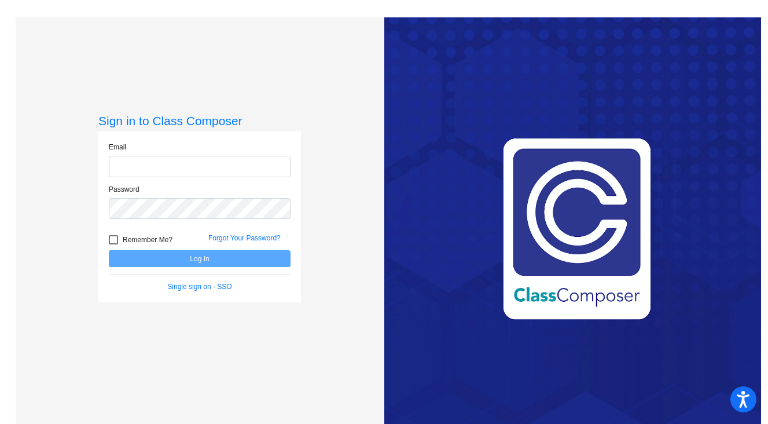
click at [233, 166] on input "email" at bounding box center [200, 166] width 182 height 21
type input "[PERSON_NAME][EMAIL_ADDRESS][DOMAIN_NAME]"
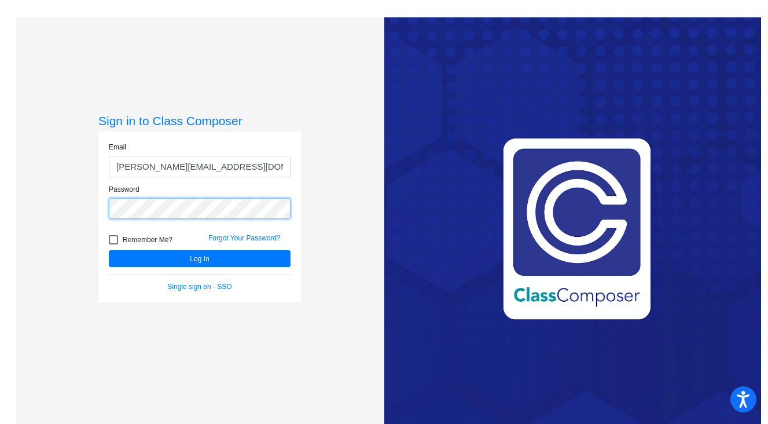
click at [109, 250] on button "Log In" at bounding box center [200, 258] width 182 height 17
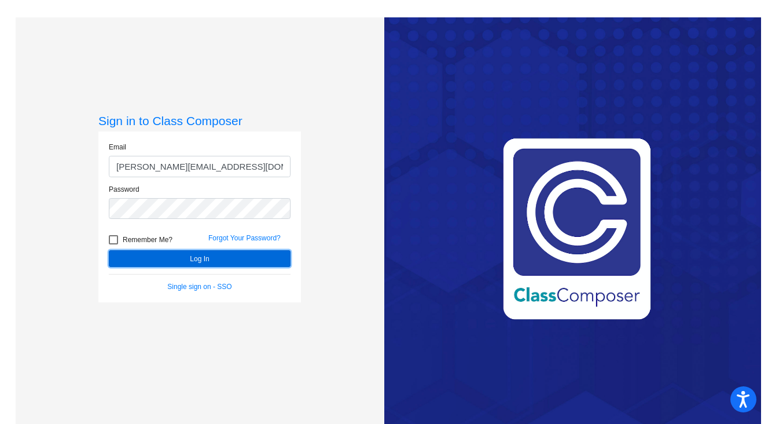
click at [190, 258] on button "Log In" at bounding box center [200, 258] width 182 height 17
click at [193, 258] on button "Log In" at bounding box center [200, 258] width 182 height 17
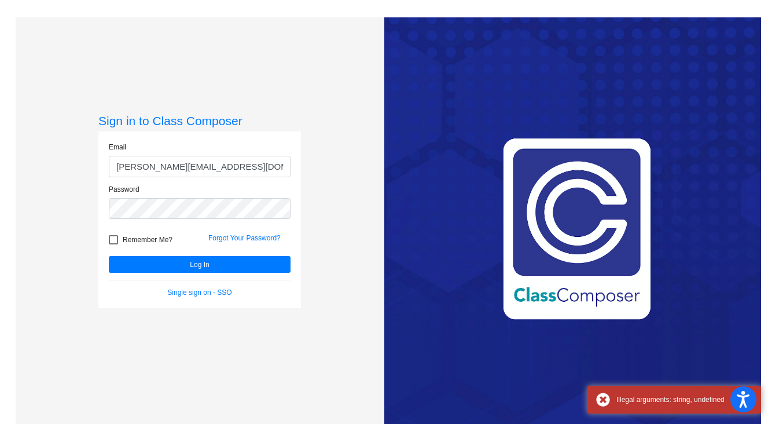
click at [330, 358] on div "Sign in to Class Composer Email cotero@asd.edu.qa Password Remember Me? Forgot …" at bounding box center [200, 229] width 369 height 424
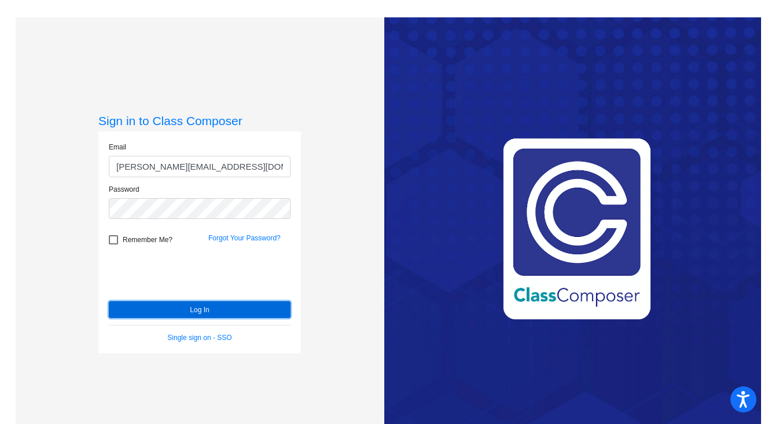
click at [193, 310] on button "Log In" at bounding box center [200, 309] width 182 height 17
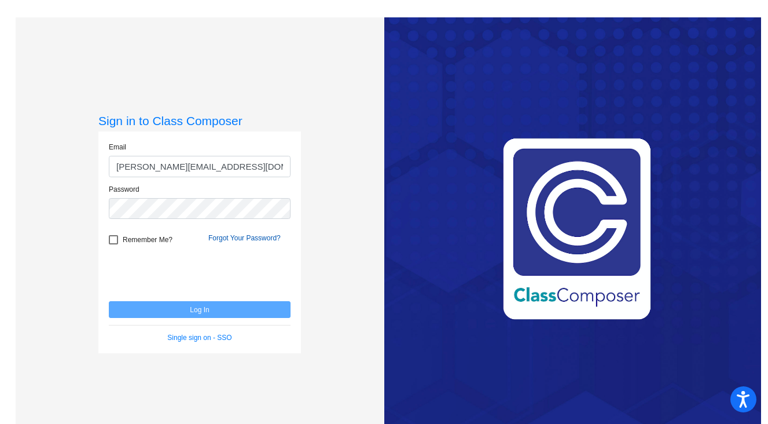
click at [214, 237] on link "Forgot Your Password?" at bounding box center [244, 238] width 72 height 8
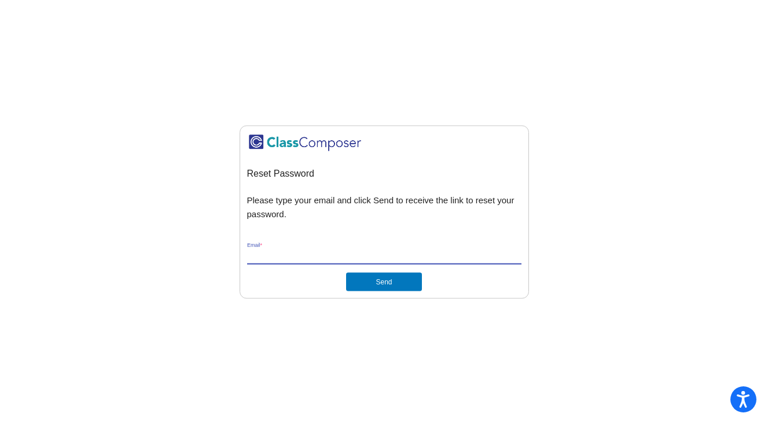
click at [278, 255] on input "Email *" at bounding box center [384, 255] width 274 height 10
type input "cotero@asd.edu.qa"
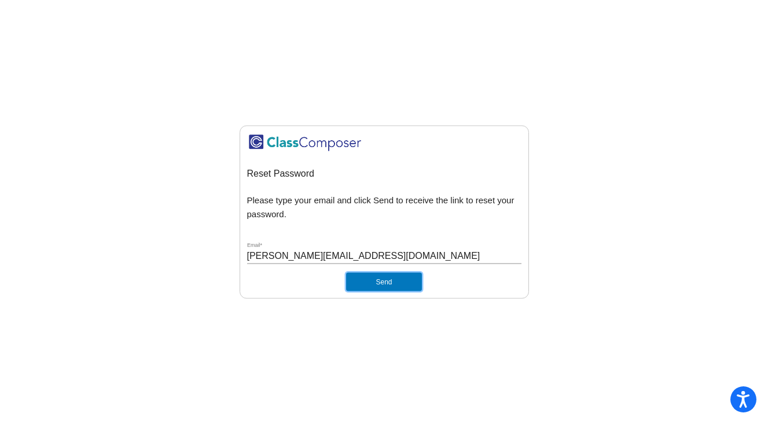
click at [380, 281] on button "Send" at bounding box center [383, 281] width 75 height 19
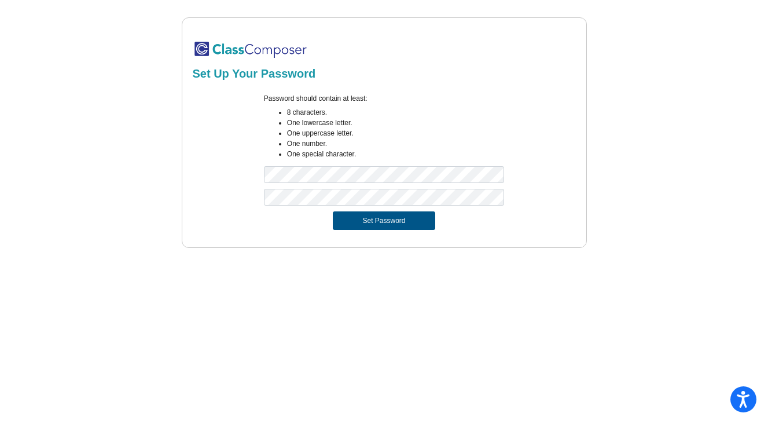
click at [376, 219] on button "Set Password" at bounding box center [384, 220] width 102 height 19
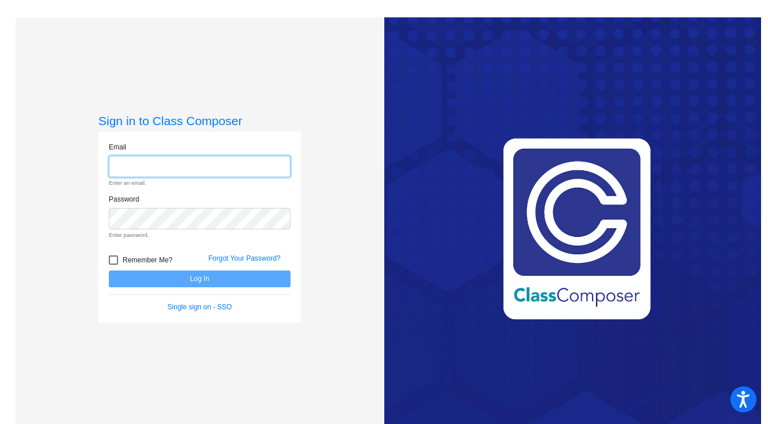
click at [128, 168] on input "email" at bounding box center [200, 166] width 182 height 21
type input "[PERSON_NAME][EMAIL_ADDRESS][DOMAIN_NAME]"
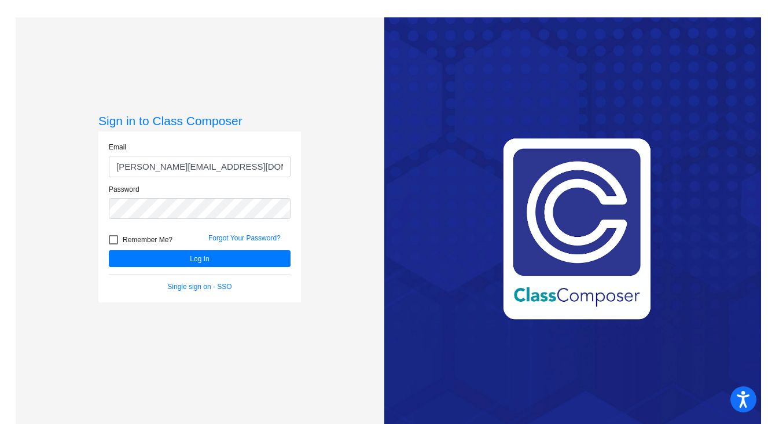
click at [110, 237] on div at bounding box center [113, 239] width 9 height 9
click at [113, 244] on input "Remember Me?" at bounding box center [113, 244] width 1 height 1
checkbox input "true"
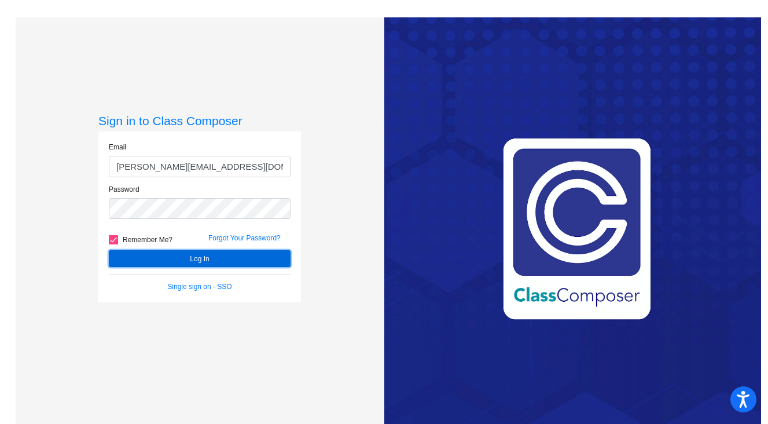
click at [197, 259] on button "Log In" at bounding box center [200, 258] width 182 height 17
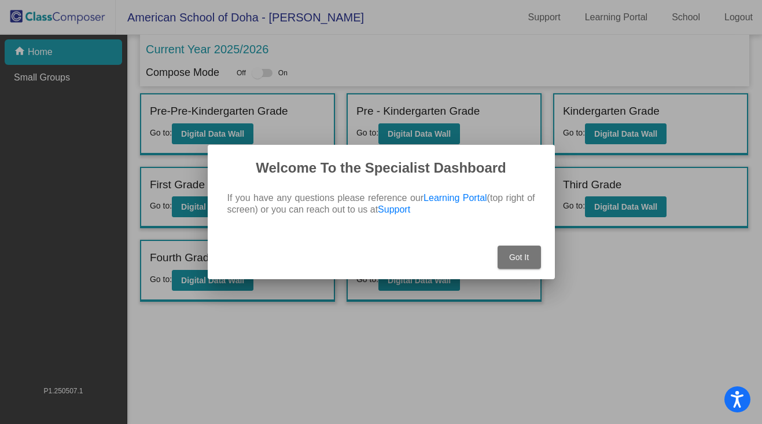
click at [518, 258] on span "Got It" at bounding box center [519, 256] width 20 height 9
click at [572, 319] on div at bounding box center [381, 212] width 762 height 424
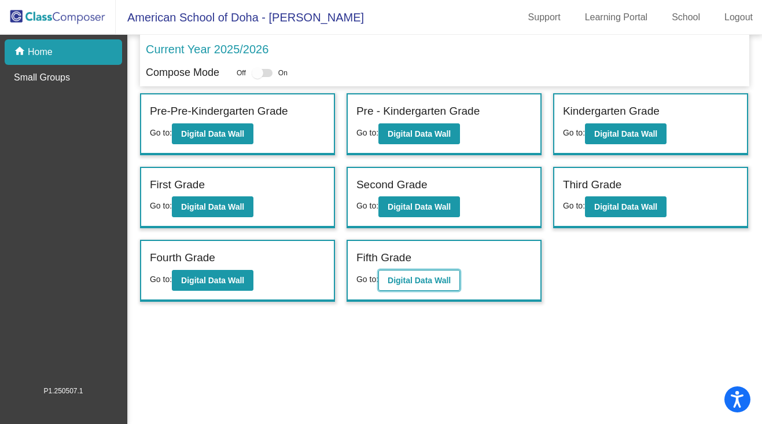
click at [419, 276] on b "Digital Data Wall" at bounding box center [419, 279] width 63 height 9
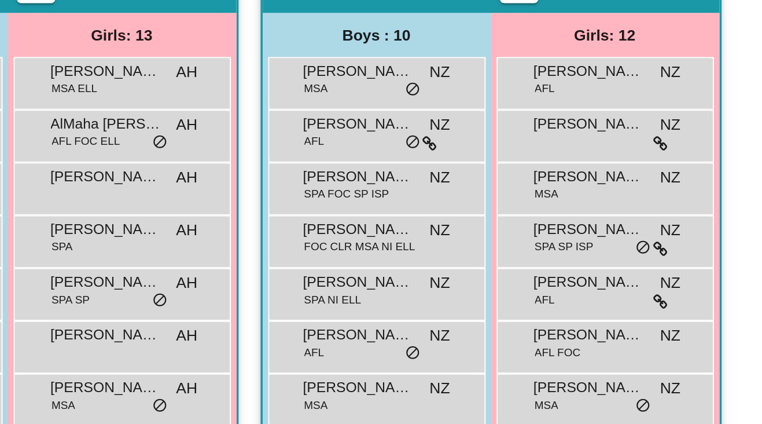
scroll to position [344, 0]
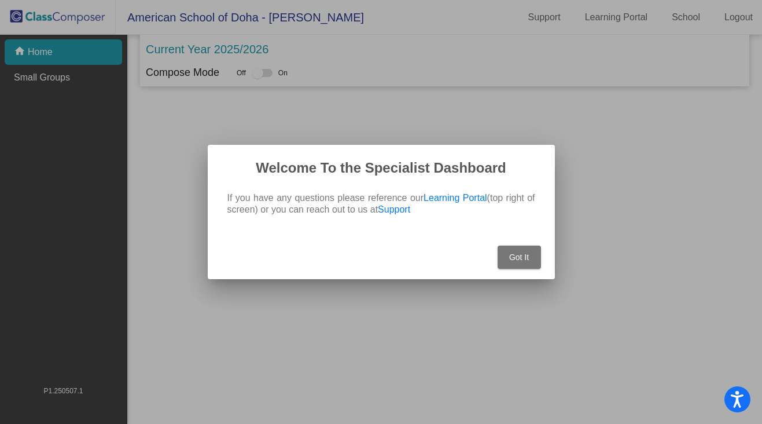
click at [516, 252] on span "Got It" at bounding box center [519, 256] width 20 height 9
click at [518, 257] on span "Got It" at bounding box center [519, 256] width 20 height 9
click at [461, 337] on div at bounding box center [381, 212] width 762 height 424
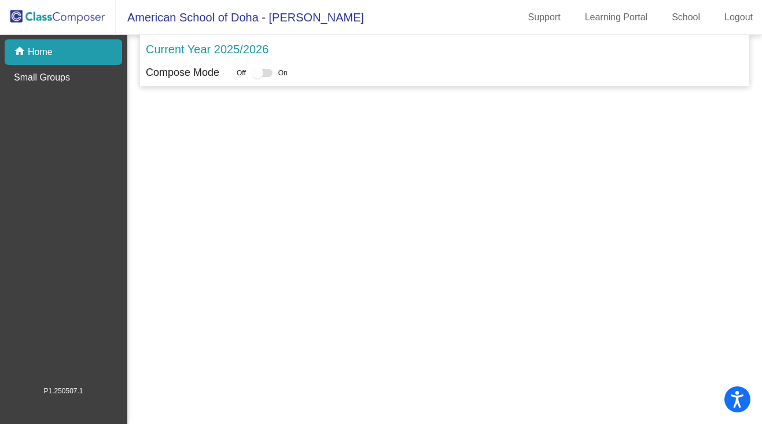
click at [191, 73] on p "Compose Mode" at bounding box center [182, 73] width 73 height 16
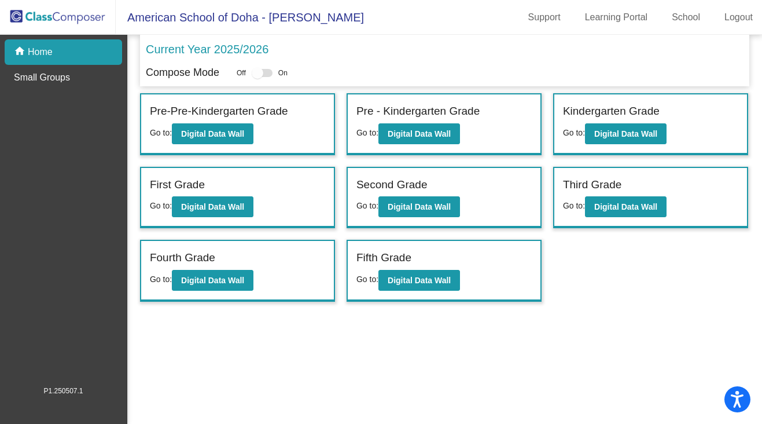
click at [189, 51] on p "Current Year 2025/2026" at bounding box center [207, 49] width 123 height 17
click at [214, 282] on b "Digital Data Wall" at bounding box center [212, 279] width 63 height 9
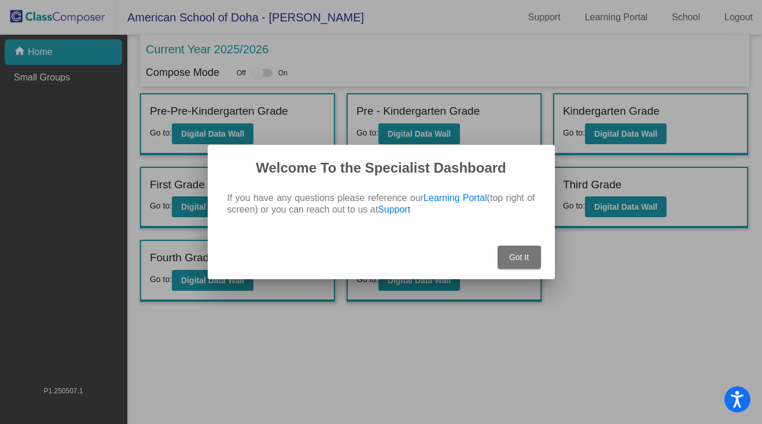
click at [514, 256] on span "Got It" at bounding box center [519, 256] width 20 height 9
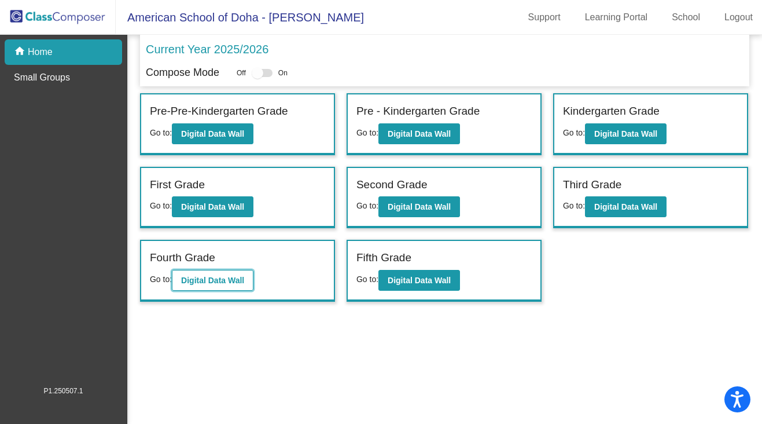
click at [207, 280] on b "Digital Data Wall" at bounding box center [212, 279] width 63 height 9
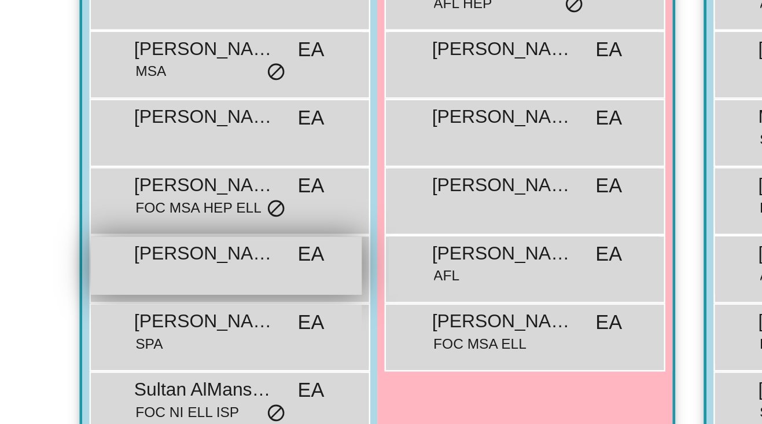
scroll to position [1555, 0]
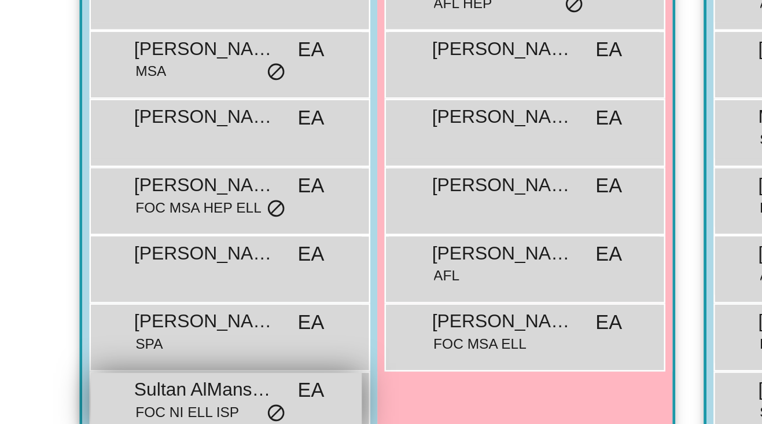
click at [167, 379] on span "Sultan AlMansouri" at bounding box center [184, 385] width 58 height 12
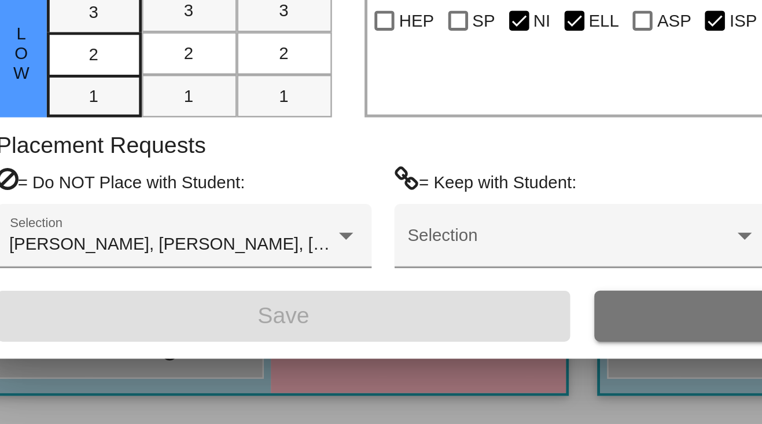
scroll to position [0, 0]
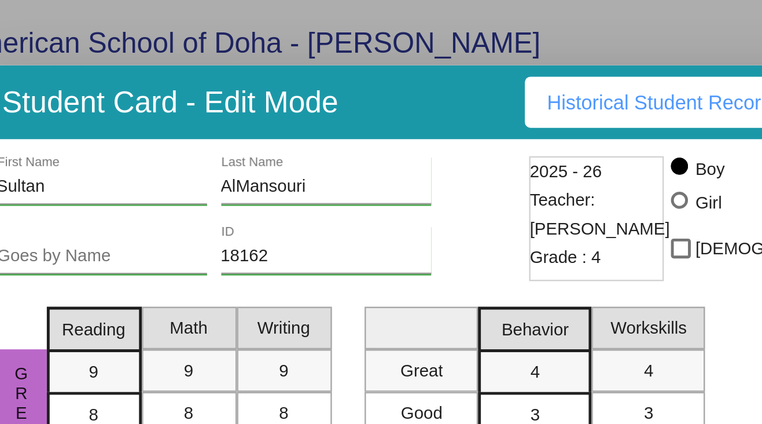
click at [380, 43] on span "Historical Student Record" at bounding box center [413, 41] width 92 height 9
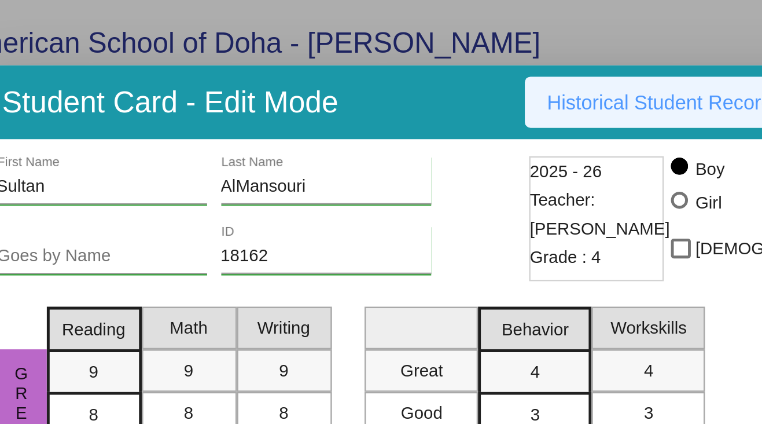
click at [385, 41] on span "Historical Student Record" at bounding box center [413, 41] width 92 height 9
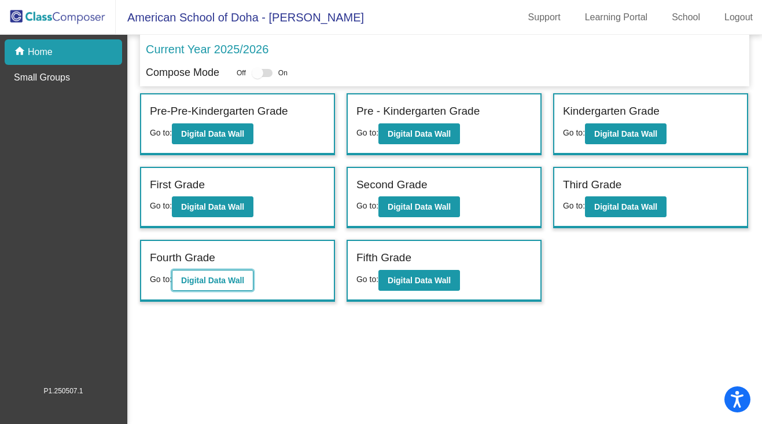
click at [203, 278] on b "Digital Data Wall" at bounding box center [212, 279] width 63 height 9
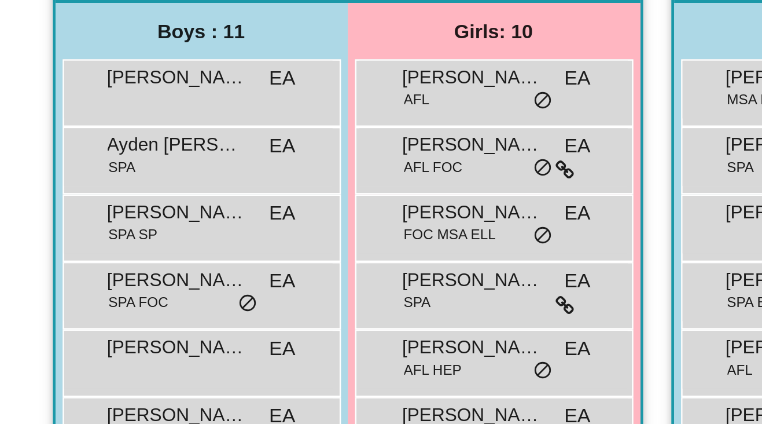
scroll to position [1544, 0]
